Goal: Task Accomplishment & Management: Manage account settings

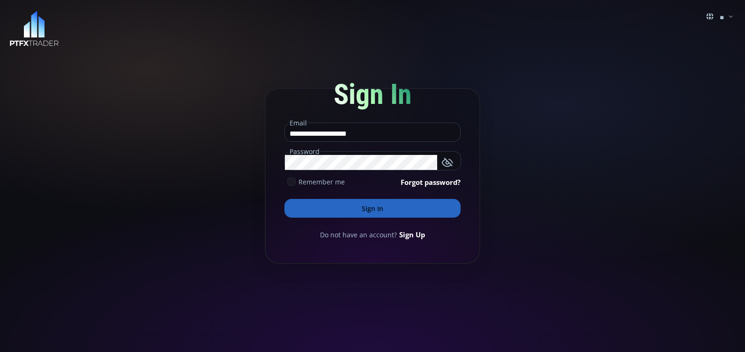
click at [291, 183] on use at bounding box center [291, 182] width 6 height 4
click at [323, 208] on button "Sign In" at bounding box center [372, 208] width 176 height 19
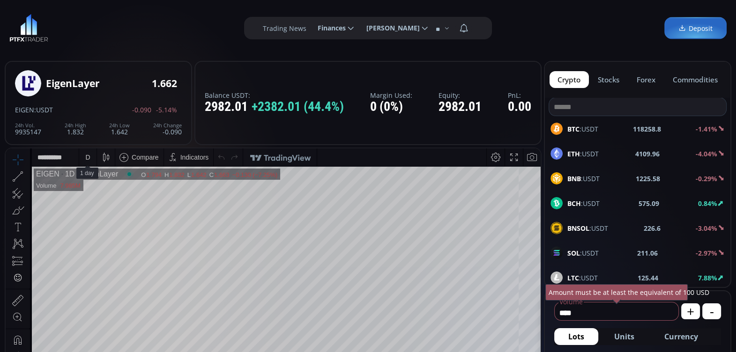
click at [86, 152] on div "D" at bounding box center [88, 157] width 8 height 18
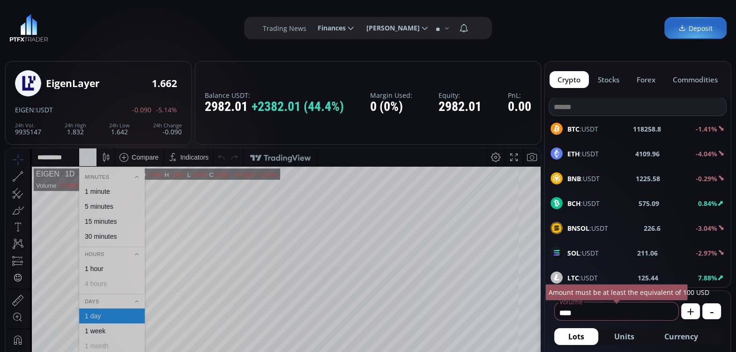
click at [99, 267] on div "1 hour" at bounding box center [94, 268] width 19 height 7
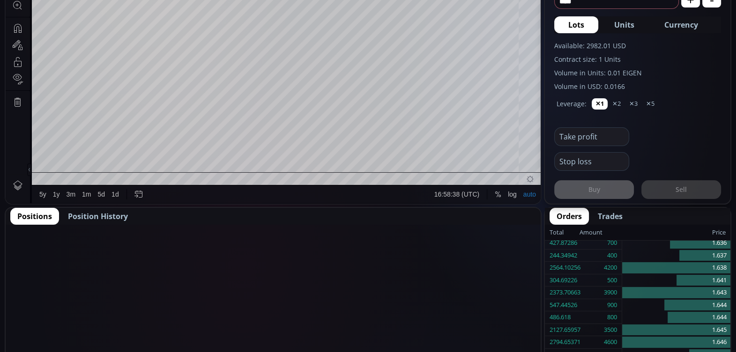
scroll to position [320, 0]
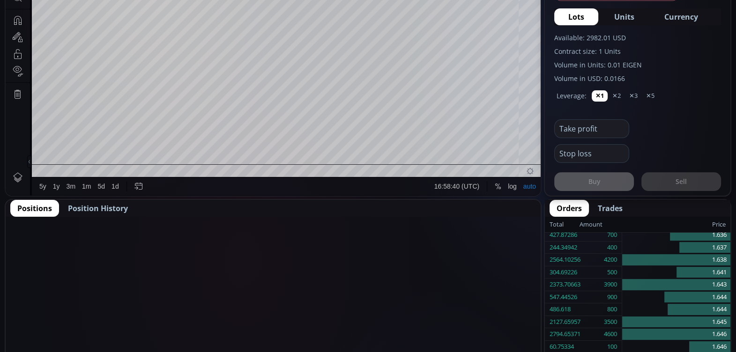
click at [107, 207] on span "Position History" at bounding box center [98, 208] width 60 height 11
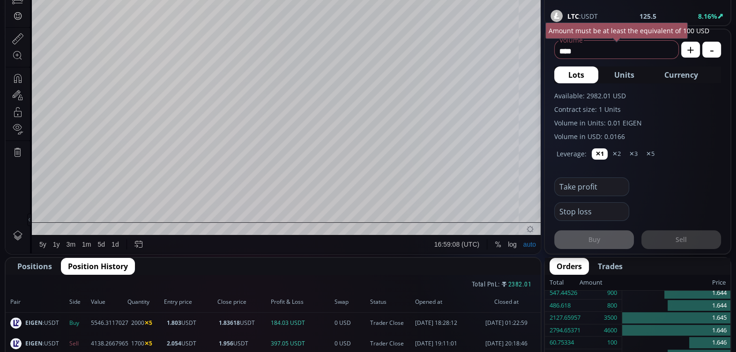
scroll to position [259, 0]
